Goal: Task Accomplishment & Management: Complete application form

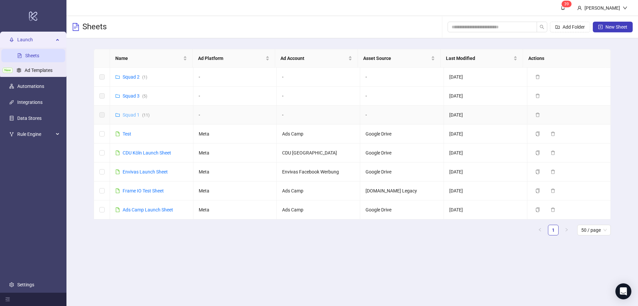
click at [137, 112] on link "Squad 1 ( 11 )" at bounding box center [136, 114] width 27 height 5
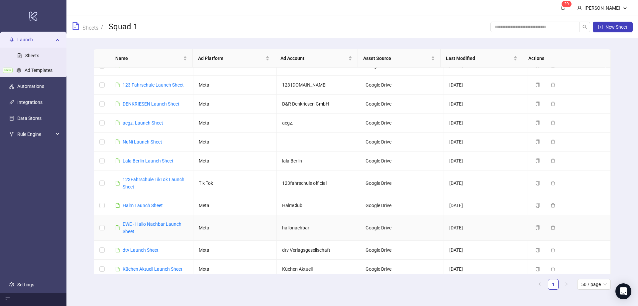
scroll to position [16, 0]
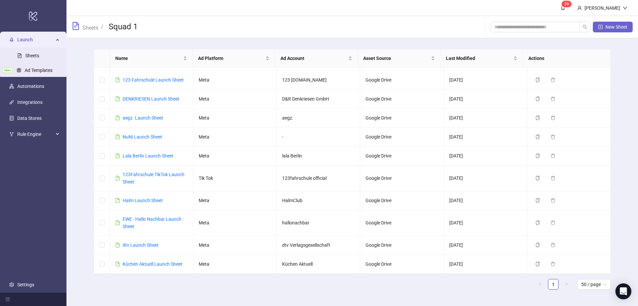
click at [629, 24] on button "New Sheet" at bounding box center [613, 27] width 40 height 11
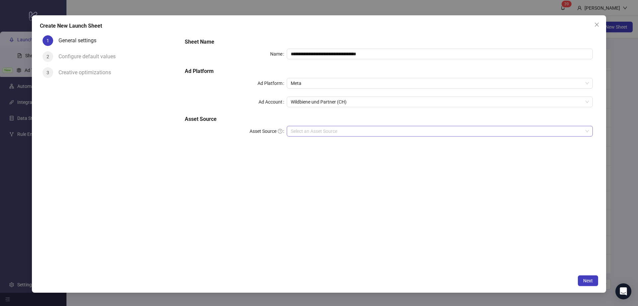
click at [339, 130] on input "Asset Source" at bounding box center [437, 131] width 292 height 10
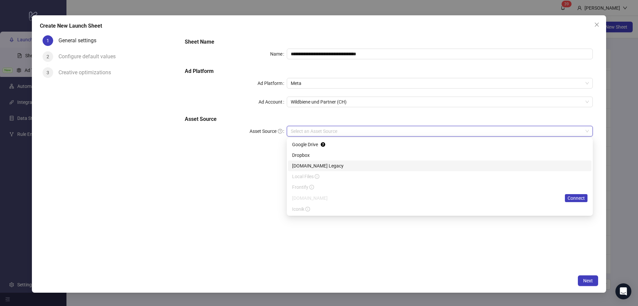
click at [191, 163] on div "**********" at bounding box center [389, 152] width 419 height 238
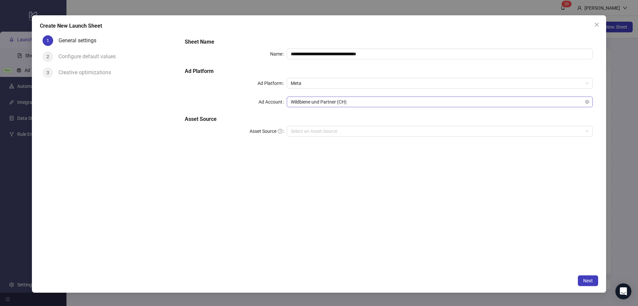
click at [337, 99] on span "Wildbiene und Partner (CH)" at bounding box center [440, 102] width 298 height 10
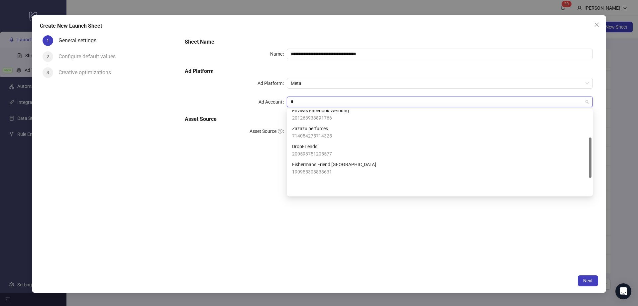
scroll to position [0, 0]
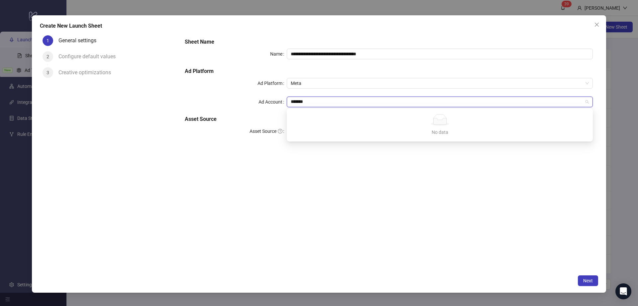
type input "*******"
click at [335, 175] on div "**********" at bounding box center [389, 152] width 419 height 238
click at [599, 28] on button "Close" at bounding box center [597, 24] width 11 height 11
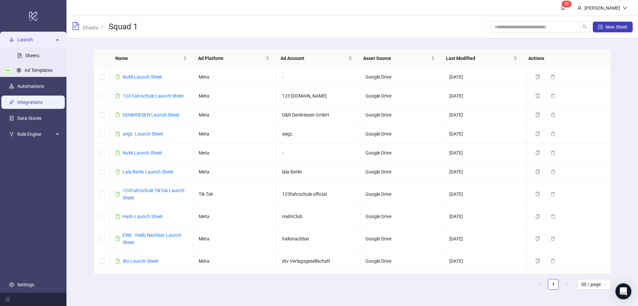
click at [29, 100] on link "Integrations" at bounding box center [29, 102] width 25 height 5
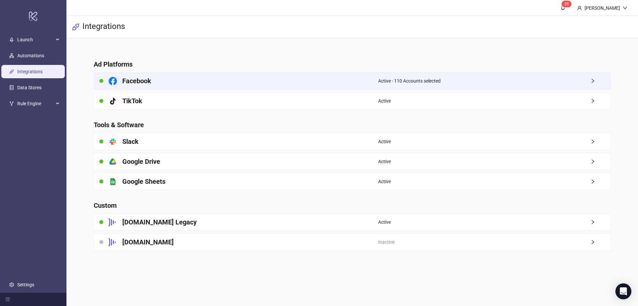
click at [382, 83] on span "Active - 110 Accounts selected" at bounding box center [409, 80] width 63 height 7
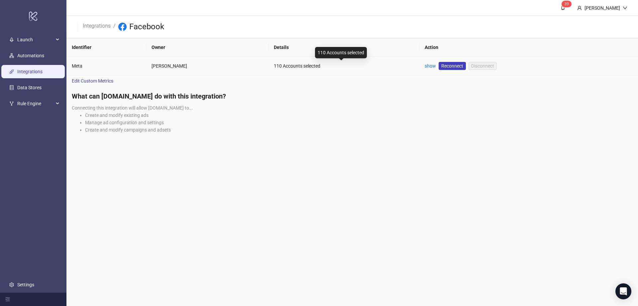
click at [292, 65] on div "110 Accounts selected" at bounding box center [344, 65] width 140 height 7
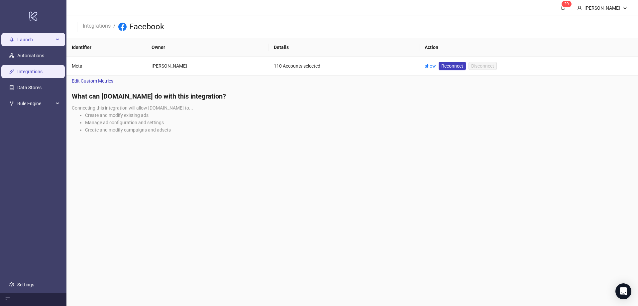
click at [23, 38] on span "Launch" at bounding box center [35, 39] width 37 height 13
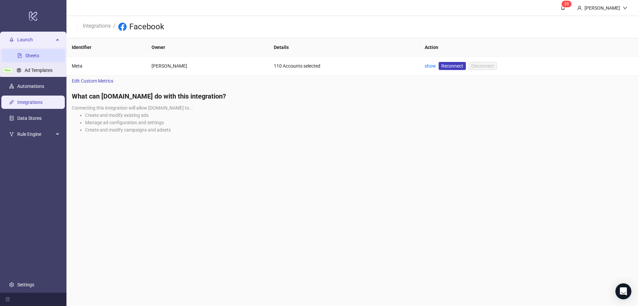
click at [29, 56] on link "Sheets" at bounding box center [32, 55] width 14 height 5
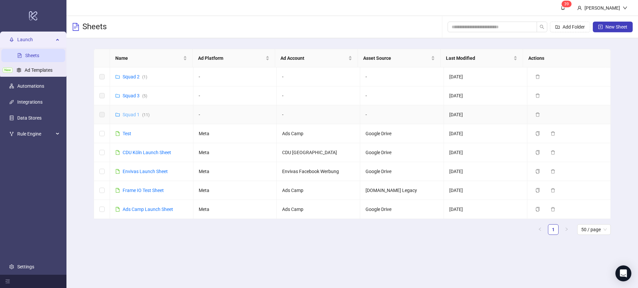
click at [133, 113] on link "Squad 1 ( 11 )" at bounding box center [136, 114] width 27 height 5
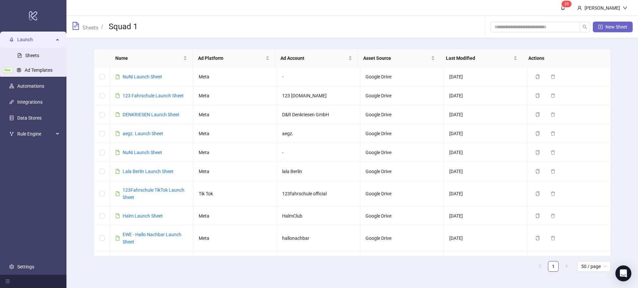
click at [610, 26] on span "New Sheet" at bounding box center [617, 26] width 22 height 5
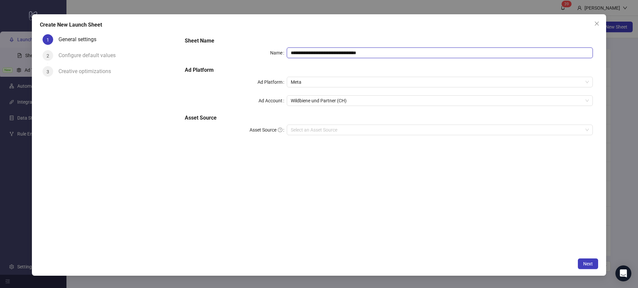
click at [313, 57] on input "**********" at bounding box center [440, 53] width 306 height 11
click at [594, 24] on span "Close" at bounding box center [597, 23] width 11 height 5
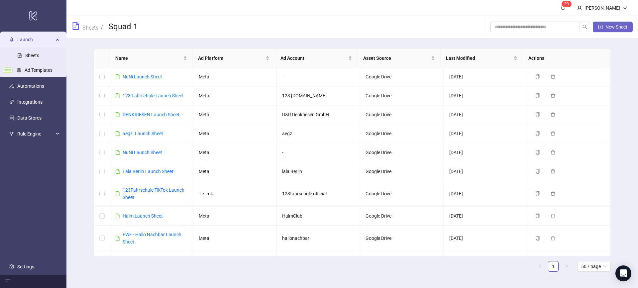
click at [618, 29] on span "New Sheet" at bounding box center [617, 26] width 22 height 5
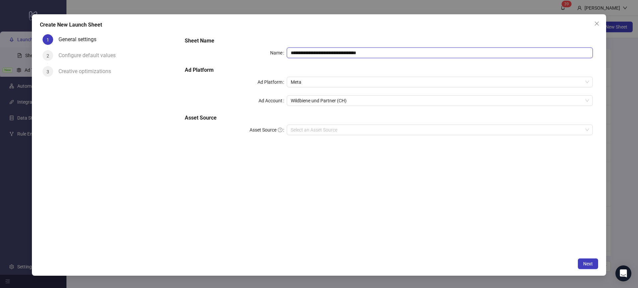
click at [318, 58] on input "**********" at bounding box center [440, 53] width 306 height 11
drag, startPoint x: 347, startPoint y: 52, endPoint x: 245, endPoint y: 55, distance: 101.1
click at [245, 55] on div "**********" at bounding box center [389, 53] width 408 height 11
click at [331, 101] on span "Wildbiene und Partner (CH)" at bounding box center [440, 101] width 298 height 10
type input "**********"
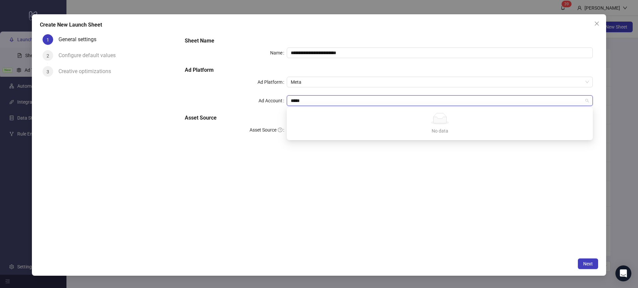
type input "*****"
click at [304, 177] on div "**********" at bounding box center [389, 143] width 419 height 223
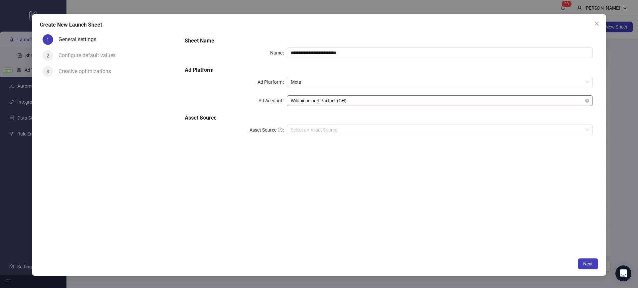
click at [323, 101] on span "Wildbiene und Partner (CH)" at bounding box center [440, 101] width 298 height 10
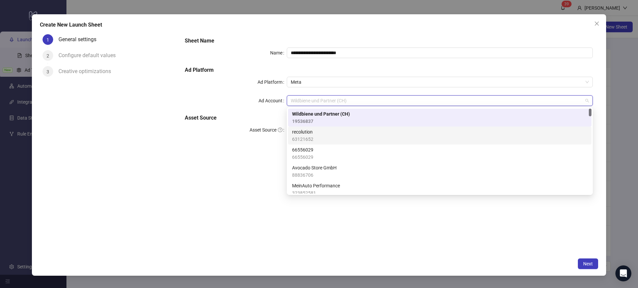
click at [233, 195] on div "**********" at bounding box center [389, 143] width 419 height 223
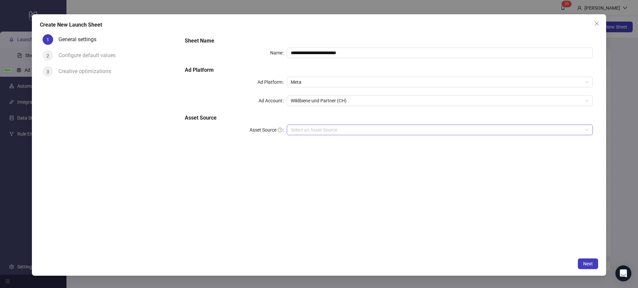
click at [325, 133] on input "Asset Source" at bounding box center [437, 130] width 292 height 10
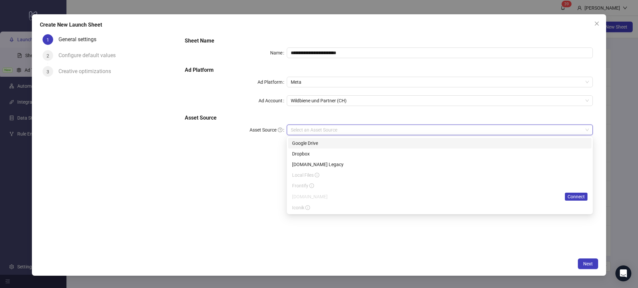
click at [305, 144] on div "Google Drive" at bounding box center [440, 143] width 296 height 7
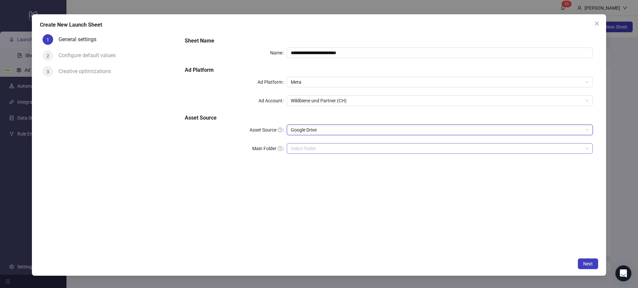
click at [305, 147] on input "Main Folder" at bounding box center [437, 149] width 292 height 10
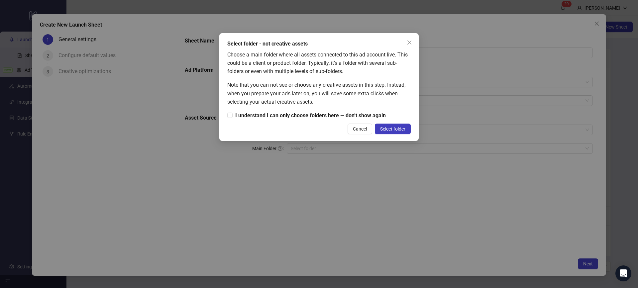
click at [334, 154] on div "Select folder - not creative assets Choose a main folder where all assets conne…" at bounding box center [319, 144] width 638 height 288
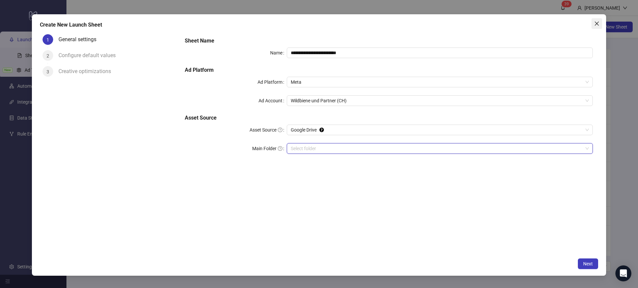
click at [595, 28] on button "Close" at bounding box center [597, 23] width 11 height 11
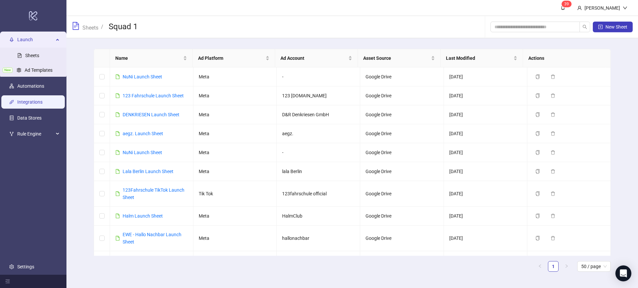
click at [39, 101] on link "Integrations" at bounding box center [29, 101] width 25 height 5
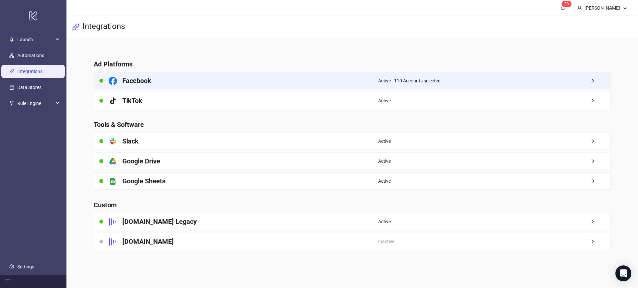
click at [197, 79] on div "Facebook" at bounding box center [236, 80] width 284 height 17
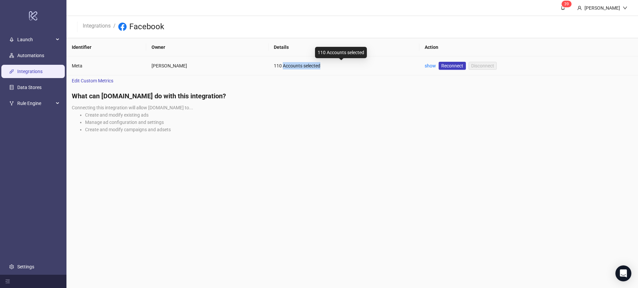
drag, startPoint x: 279, startPoint y: 63, endPoint x: 317, endPoint y: 65, distance: 37.6
click at [317, 65] on div "110 Accounts selected" at bounding box center [344, 65] width 140 height 7
click at [318, 67] on div "110 Accounts selected" at bounding box center [344, 65] width 140 height 7
click at [428, 66] on link "show" at bounding box center [430, 65] width 11 height 5
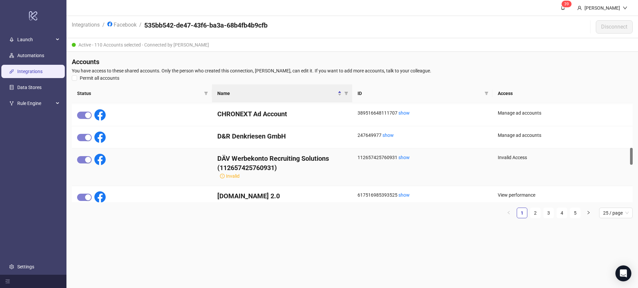
scroll to position [486, 0]
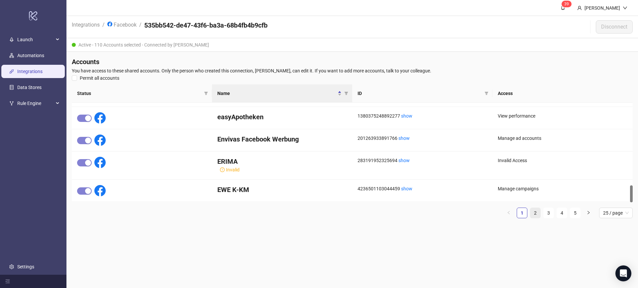
click at [540, 213] on link "2" at bounding box center [536, 213] width 10 height 10
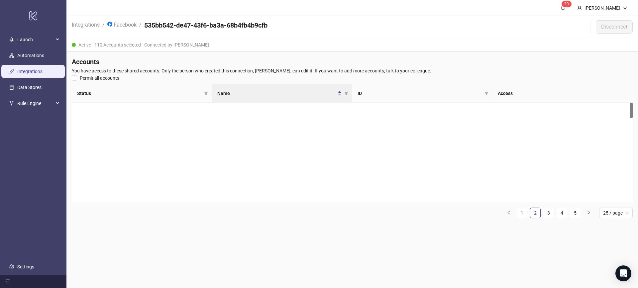
scroll to position [0, 0]
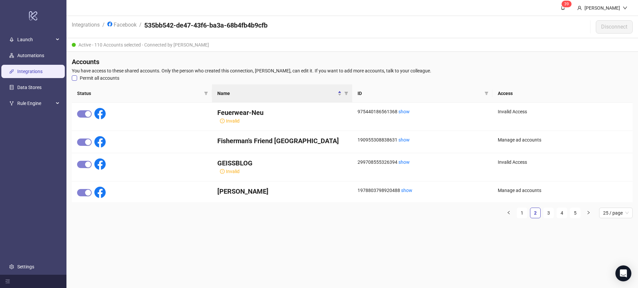
click at [98, 77] on span "Permit all accounts" at bounding box center [99, 77] width 45 height 7
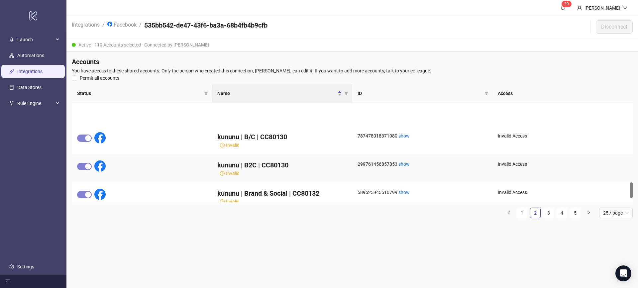
scroll to position [527, 0]
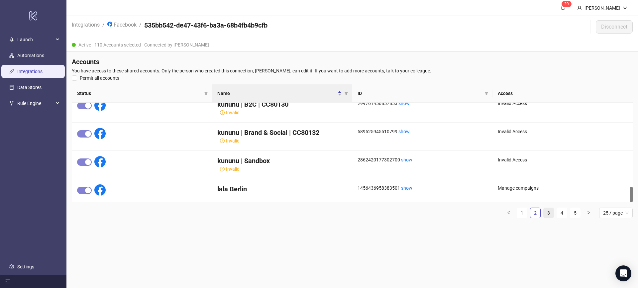
click at [551, 213] on link "3" at bounding box center [549, 213] width 10 height 10
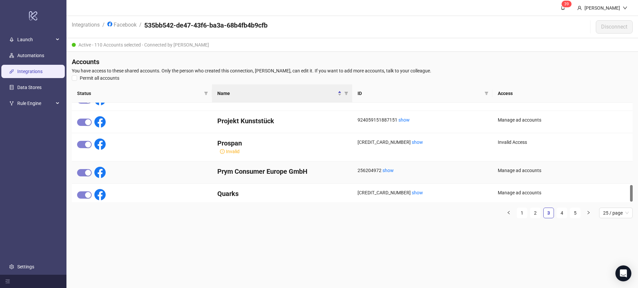
scroll to position [489, 0]
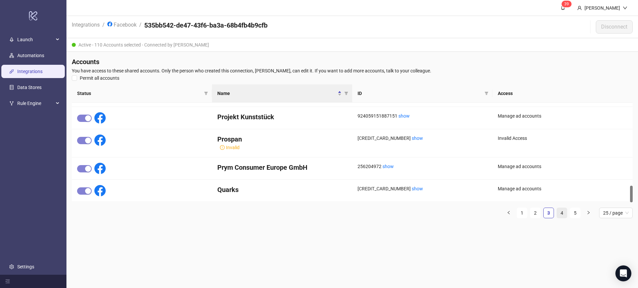
click at [563, 212] on link "4" at bounding box center [562, 213] width 10 height 10
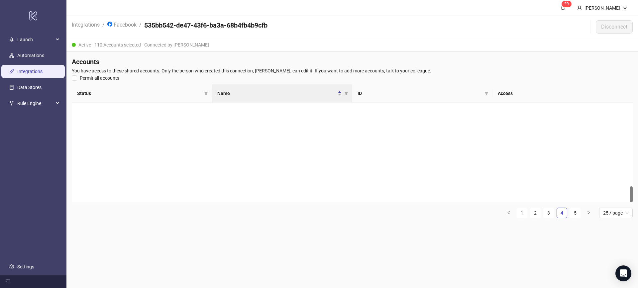
scroll to position [514, 0]
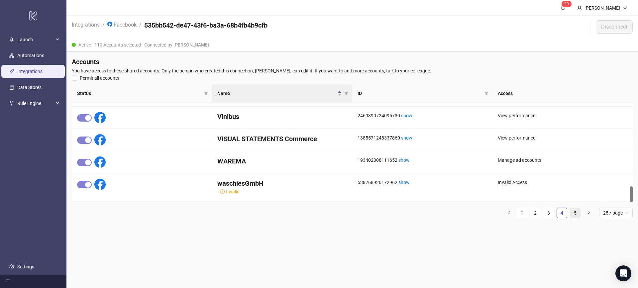
click at [576, 213] on link "5" at bounding box center [576, 213] width 10 height 10
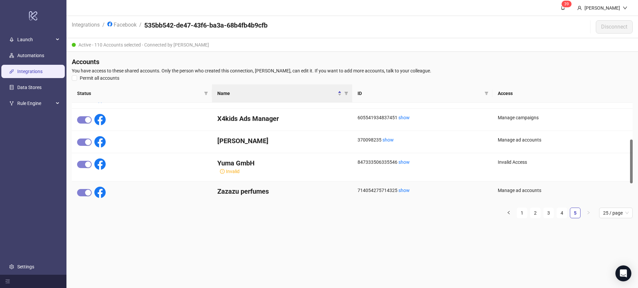
scroll to position [0, 0]
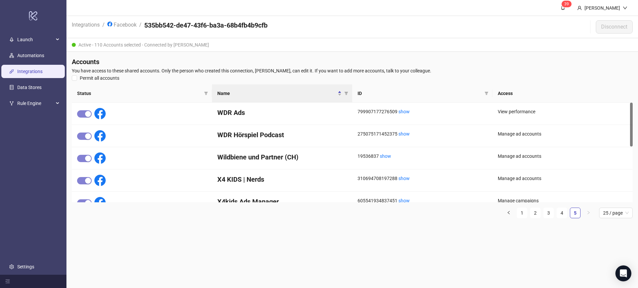
click at [39, 73] on link "Integrations" at bounding box center [29, 71] width 25 height 5
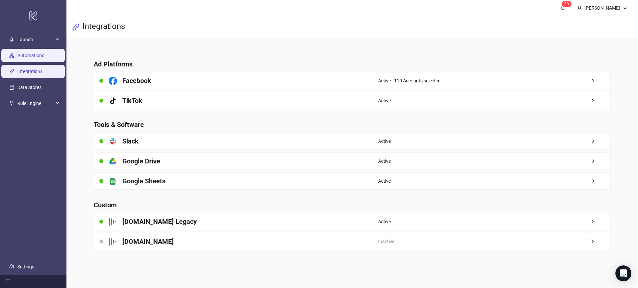
click at [32, 57] on link "Automations" at bounding box center [30, 55] width 27 height 5
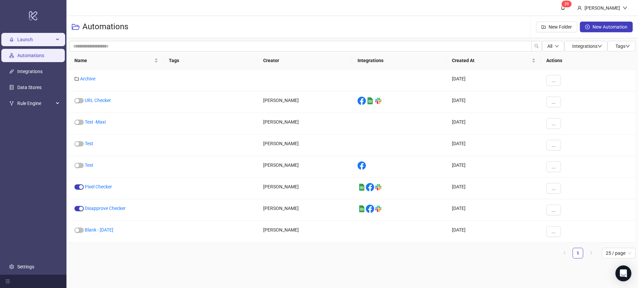
click at [33, 45] on span "Launch" at bounding box center [35, 39] width 37 height 13
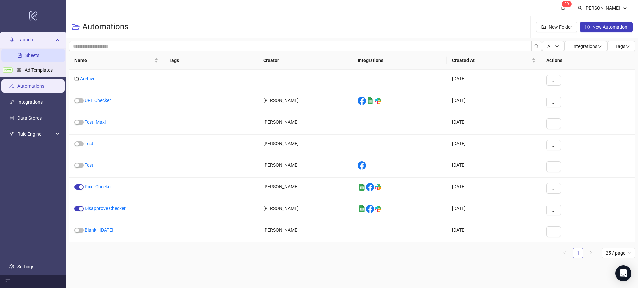
click at [31, 53] on link "Sheets" at bounding box center [32, 55] width 14 height 5
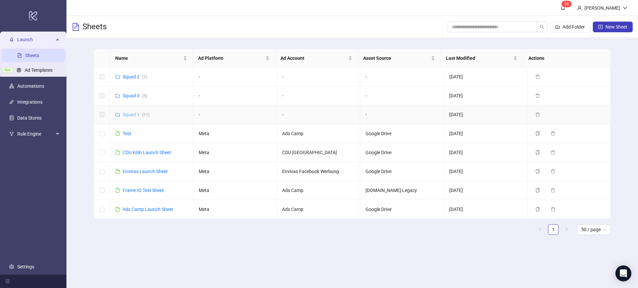
click at [124, 116] on link "Squad 1 ( 11 )" at bounding box center [136, 114] width 27 height 5
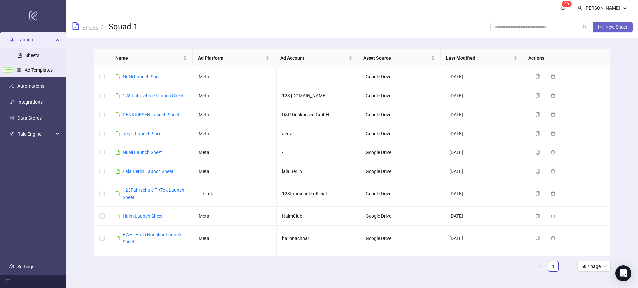
click at [604, 30] on button "New Sheet" at bounding box center [613, 27] width 40 height 11
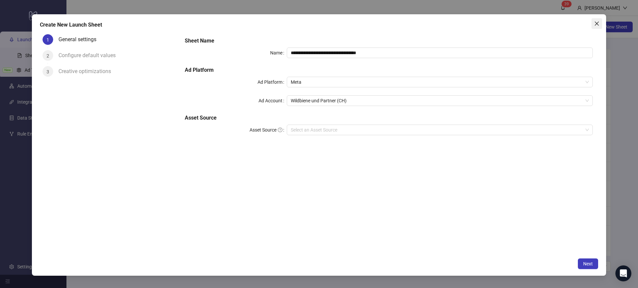
click at [594, 27] on button "Close" at bounding box center [597, 23] width 11 height 11
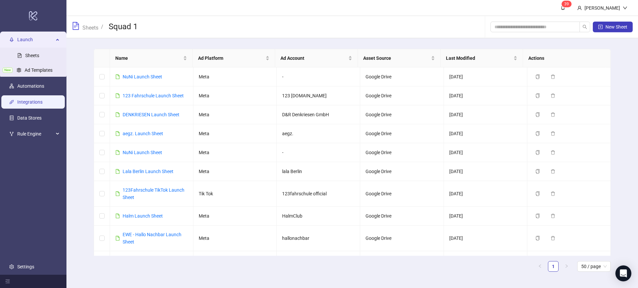
click at [23, 100] on link "Integrations" at bounding box center [29, 101] width 25 height 5
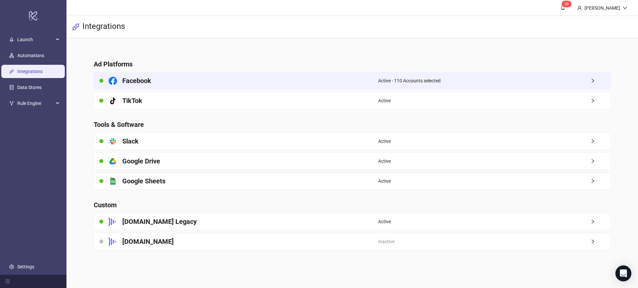
click at [159, 83] on div "Facebook" at bounding box center [236, 80] width 284 height 17
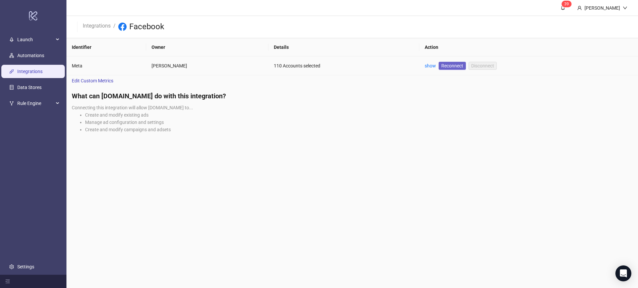
click at [458, 65] on span "Reconnect" at bounding box center [453, 65] width 22 height 7
click at [426, 62] on div "show Reconnect Disconnect" at bounding box center [461, 66] width 72 height 8
click at [429, 67] on link "show" at bounding box center [430, 65] width 11 height 5
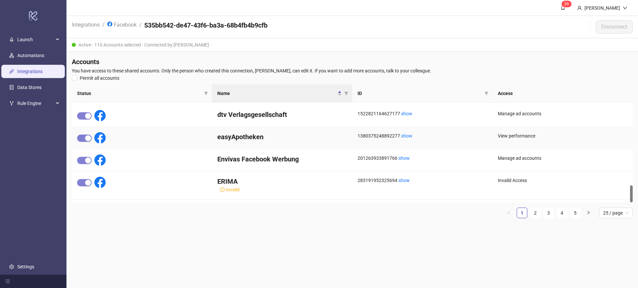
scroll to position [486, 0]
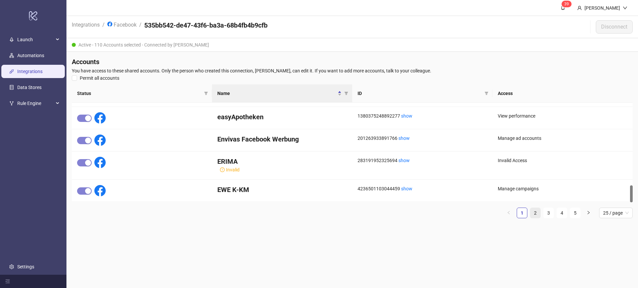
click at [531, 214] on link "2" at bounding box center [536, 213] width 10 height 10
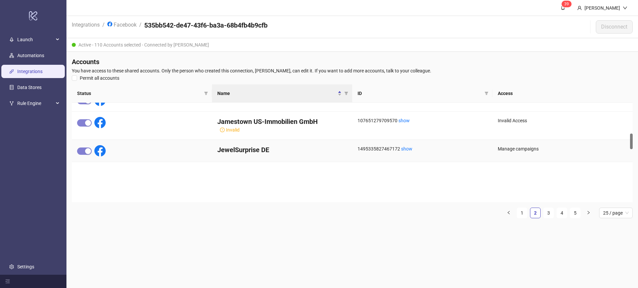
scroll to position [0, 0]
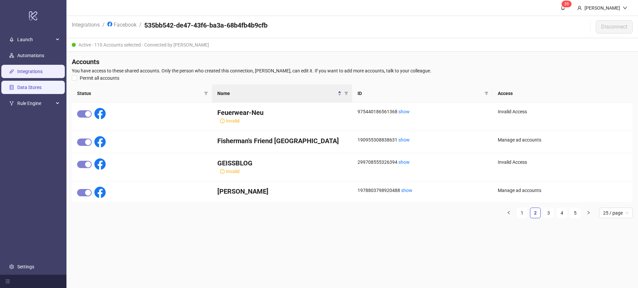
click at [42, 85] on link "Data Stores" at bounding box center [29, 87] width 24 height 5
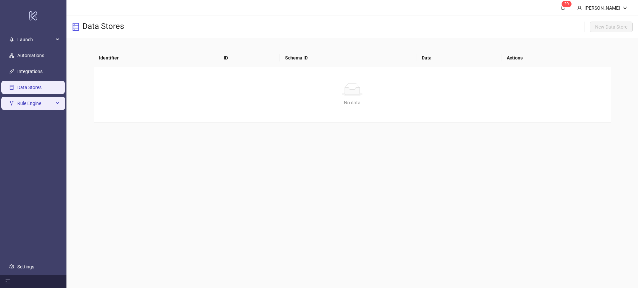
click at [43, 105] on span "Rule Engine" at bounding box center [35, 103] width 37 height 13
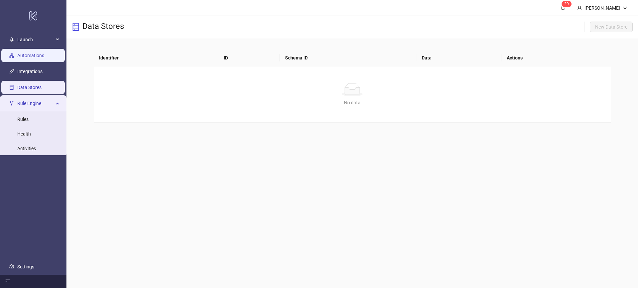
click at [40, 53] on link "Automations" at bounding box center [30, 55] width 27 height 5
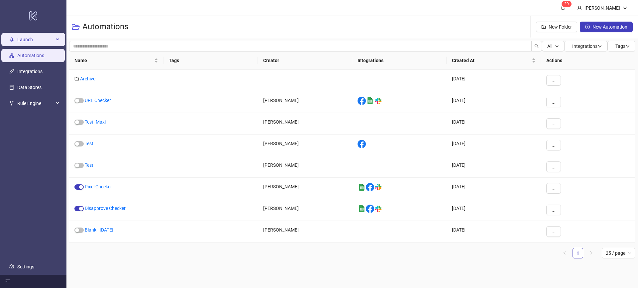
click at [32, 41] on span "Launch" at bounding box center [35, 39] width 37 height 13
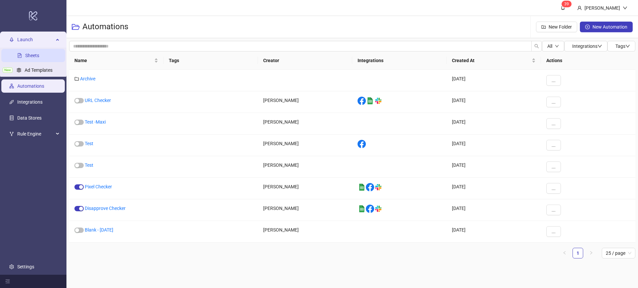
click at [28, 58] on link "Sheets" at bounding box center [32, 55] width 14 height 5
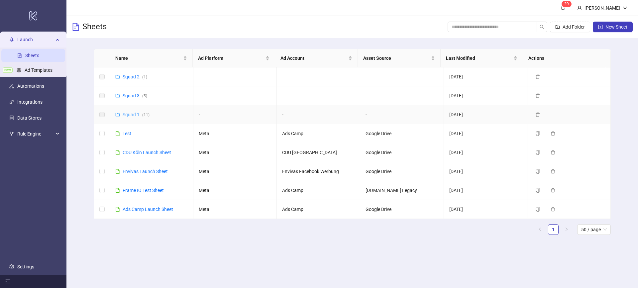
click at [131, 116] on link "Squad 1 ( 11 )" at bounding box center [136, 114] width 27 height 5
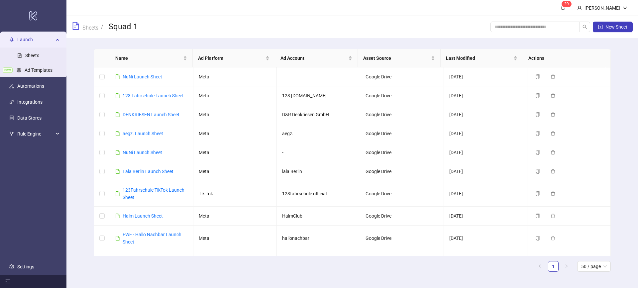
click at [613, 33] on div "New Sheet" at bounding box center [562, 26] width 142 height 21
click at [613, 31] on button "New Sheet" at bounding box center [613, 27] width 40 height 11
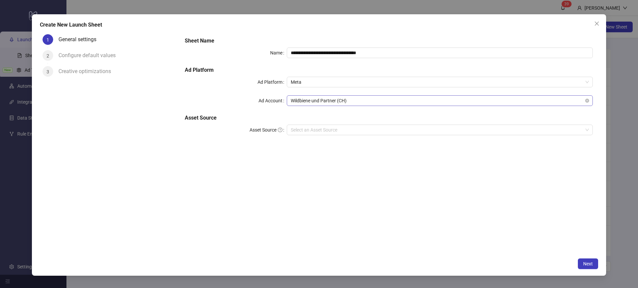
click at [333, 102] on span "Wildbiene und Partner (CH)" at bounding box center [440, 101] width 298 height 10
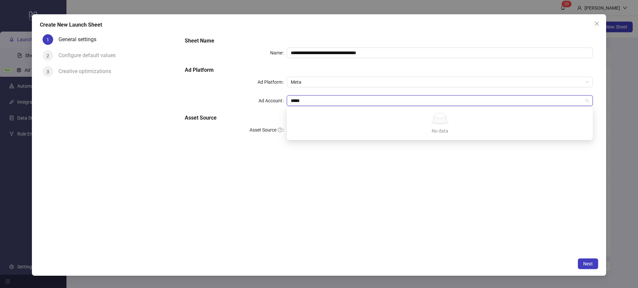
type input "*****"
click at [418, 182] on div "**********" at bounding box center [389, 143] width 419 height 223
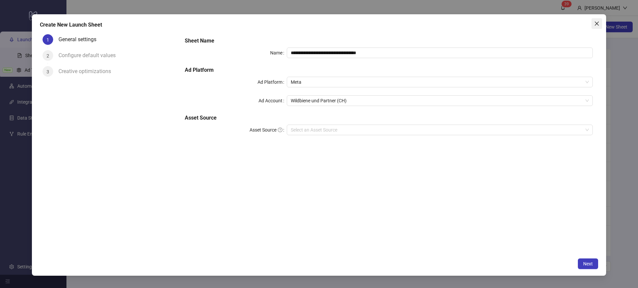
click at [599, 26] on icon "close" at bounding box center [597, 23] width 5 height 5
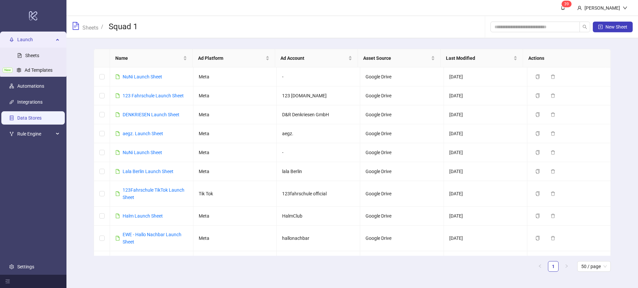
click at [35, 115] on link "Data Stores" at bounding box center [29, 117] width 24 height 5
